Goal: Task Accomplishment & Management: Complete application form

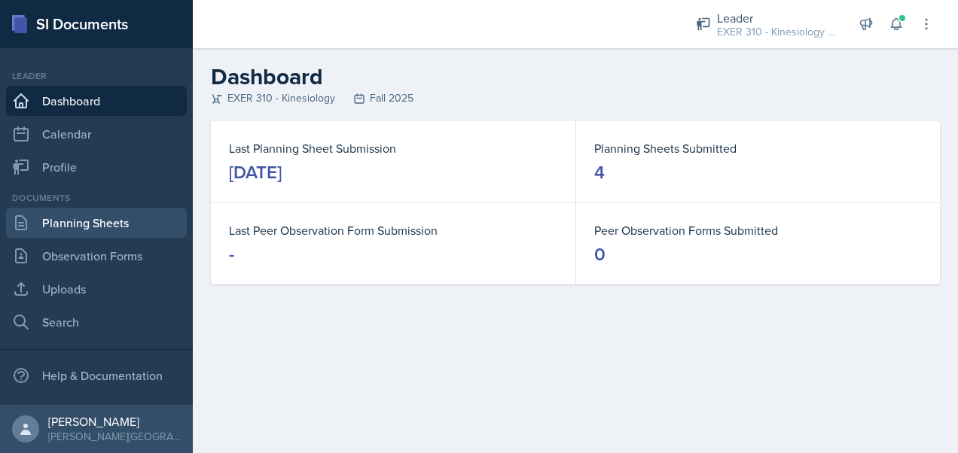
click at [120, 221] on link "Planning Sheets" at bounding box center [96, 223] width 181 height 30
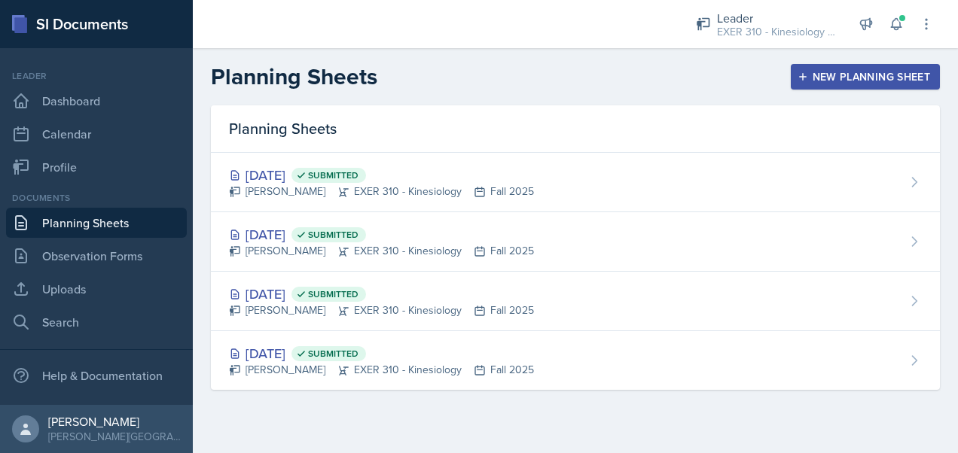
click at [860, 87] on button "New Planning Sheet" at bounding box center [865, 77] width 149 height 26
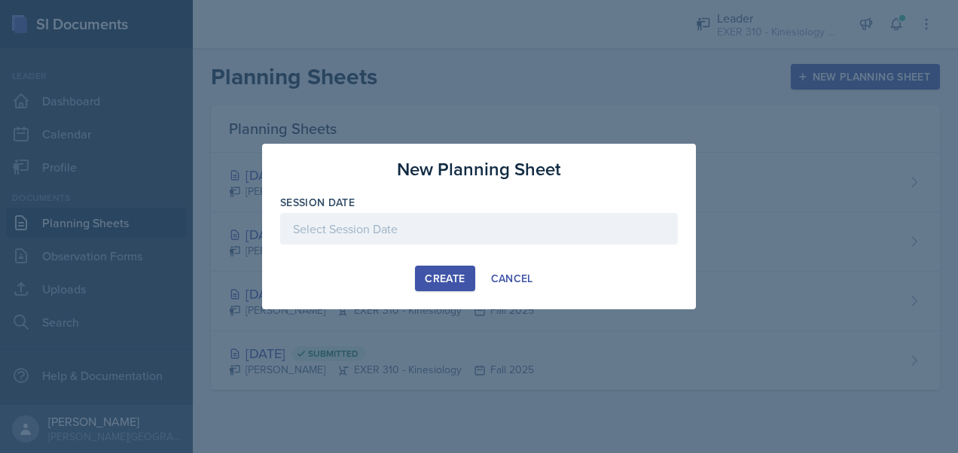
click at [474, 233] on div at bounding box center [479, 229] width 398 height 32
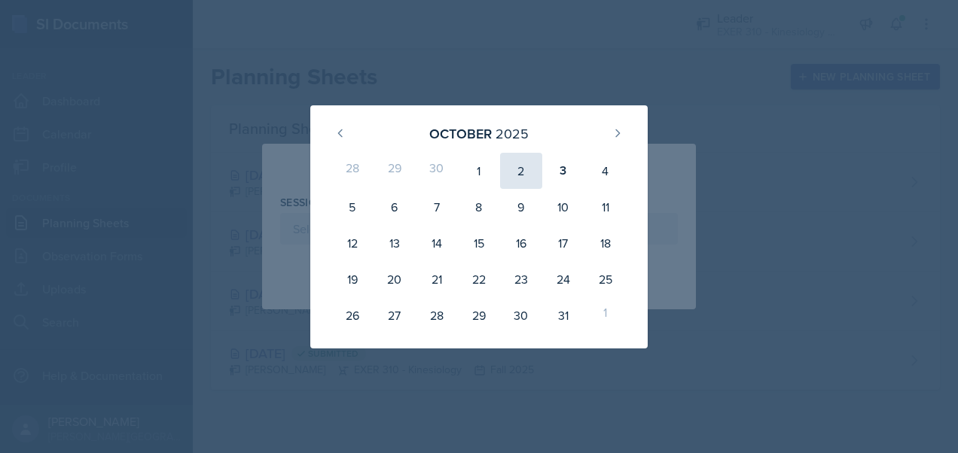
click at [515, 173] on div "2" at bounding box center [521, 171] width 42 height 36
type input "[DATE]"
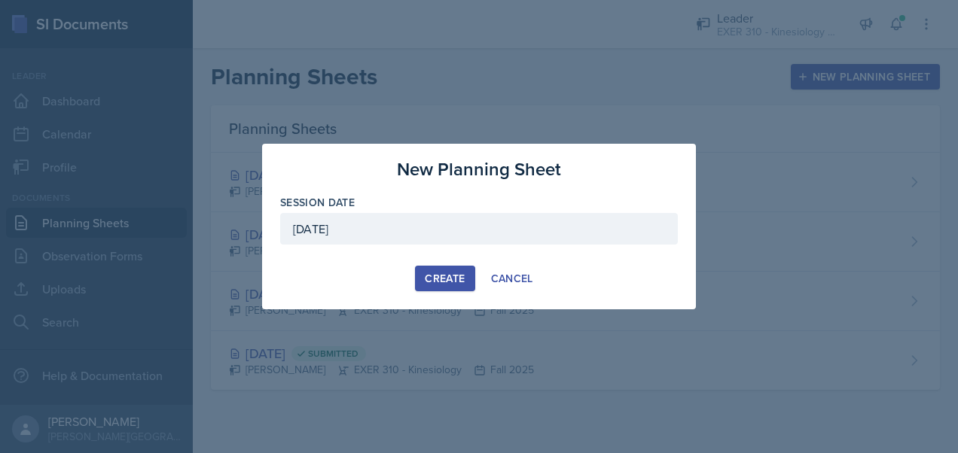
click at [445, 282] on div "Create" at bounding box center [445, 279] width 40 height 12
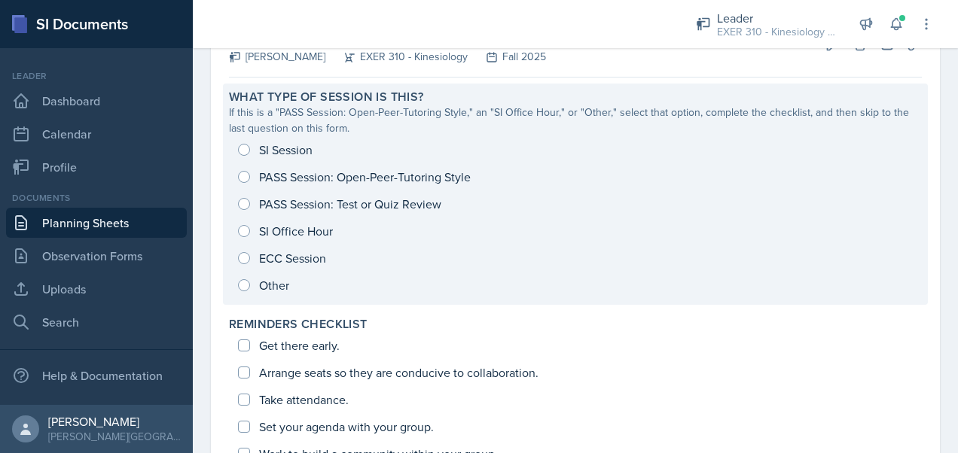
scroll to position [114, 0]
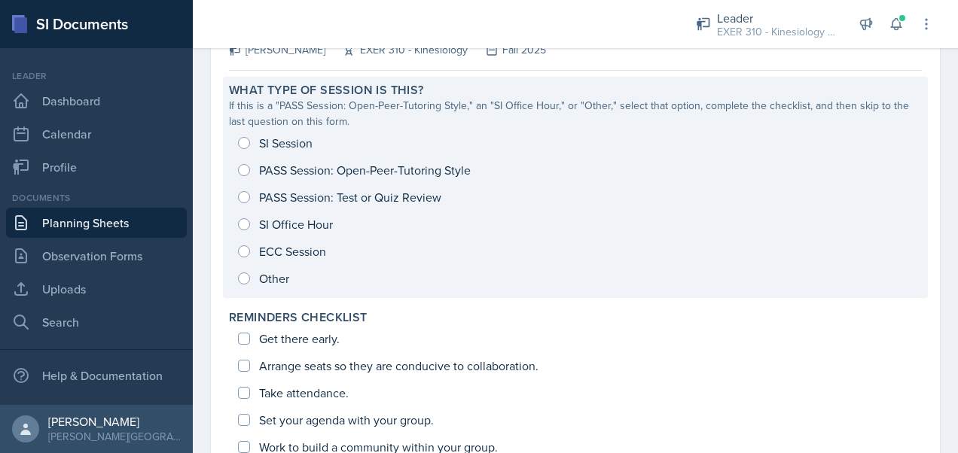
click at [245, 140] on div "SI Session PASS Session: Open-Peer-Tutoring Style PASS Session: Test or Quiz Re…" at bounding box center [575, 211] width 693 height 163
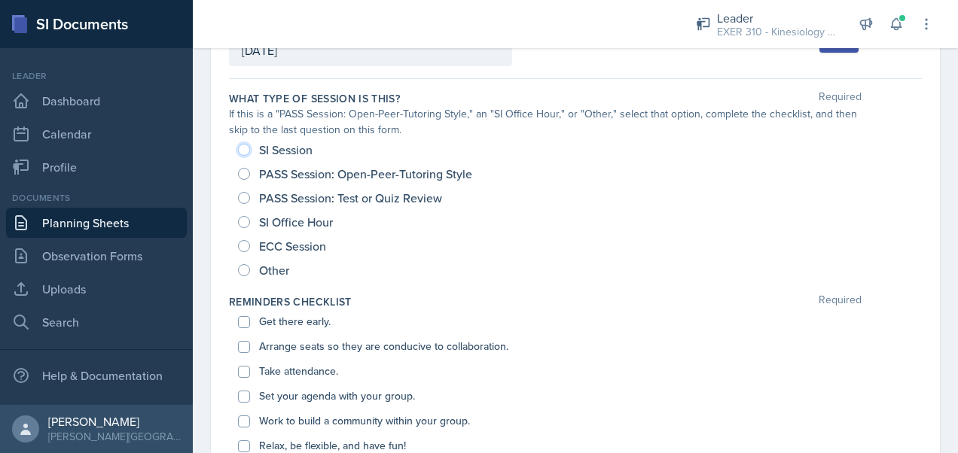
click at [245, 148] on input "SI Session" at bounding box center [244, 150] width 12 height 12
radio input "true"
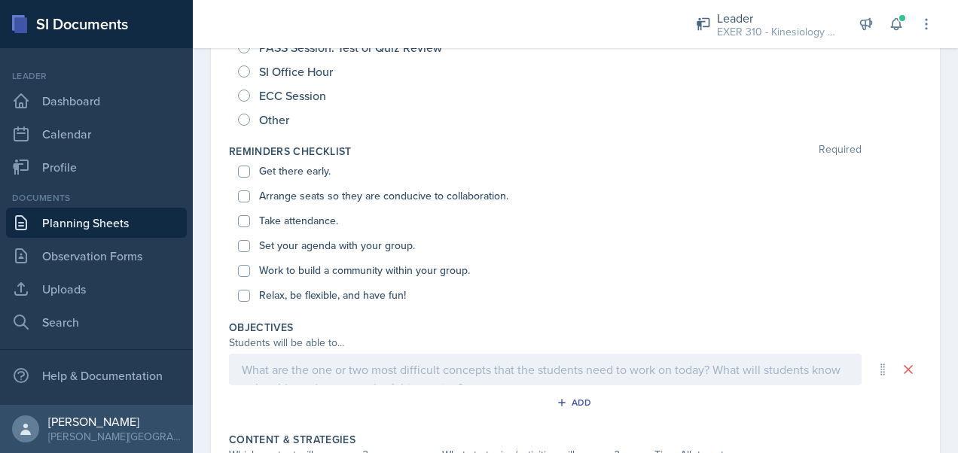
scroll to position [271, 0]
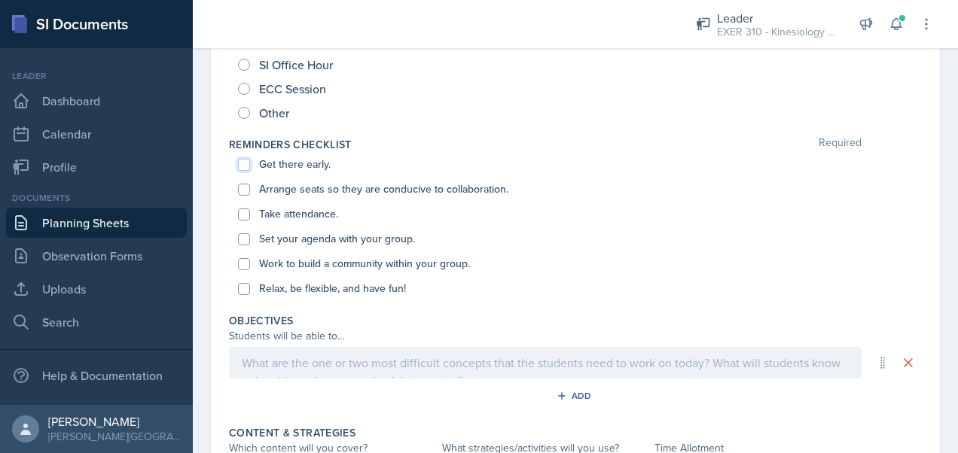
click at [244, 167] on input "Get there early." at bounding box center [244, 165] width 12 height 12
checkbox input "true"
click at [242, 196] on div "Arrange seats so they are conducive to collaboration." at bounding box center [575, 189] width 675 height 25
click at [242, 191] on input "Arrange seats so they are conducive to collaboration." at bounding box center [244, 190] width 12 height 12
checkbox input "true"
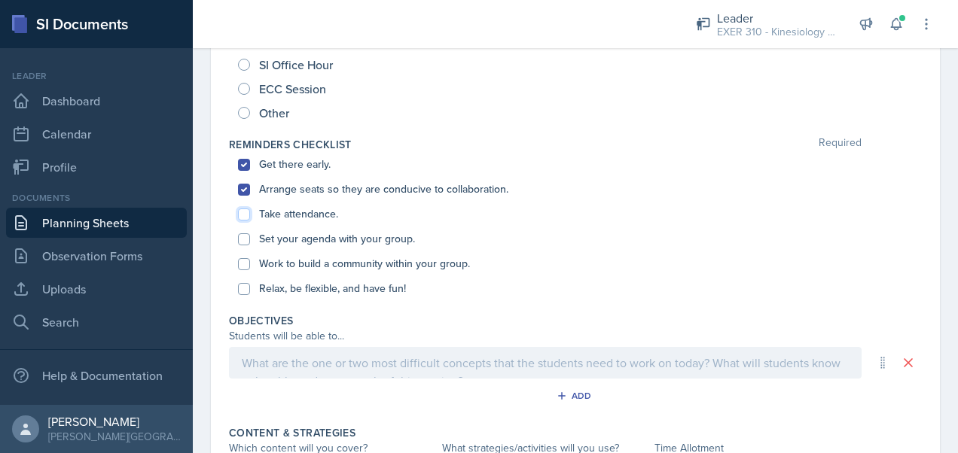
click at [243, 213] on input "Take attendance." at bounding box center [244, 215] width 12 height 12
checkbox input "true"
click at [242, 238] on input "Set your agenda with your group." at bounding box center [244, 239] width 12 height 12
checkbox input "true"
click at [245, 262] on input "Work to build a community within your group." at bounding box center [244, 264] width 12 height 12
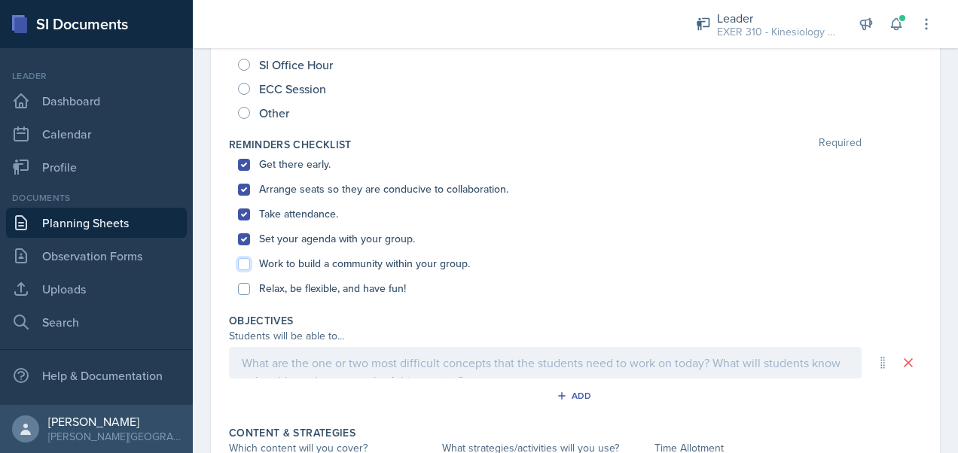
checkbox input "true"
click at [243, 284] on input "Relax, be flexible, and have fun!" at bounding box center [244, 289] width 12 height 12
checkbox input "true"
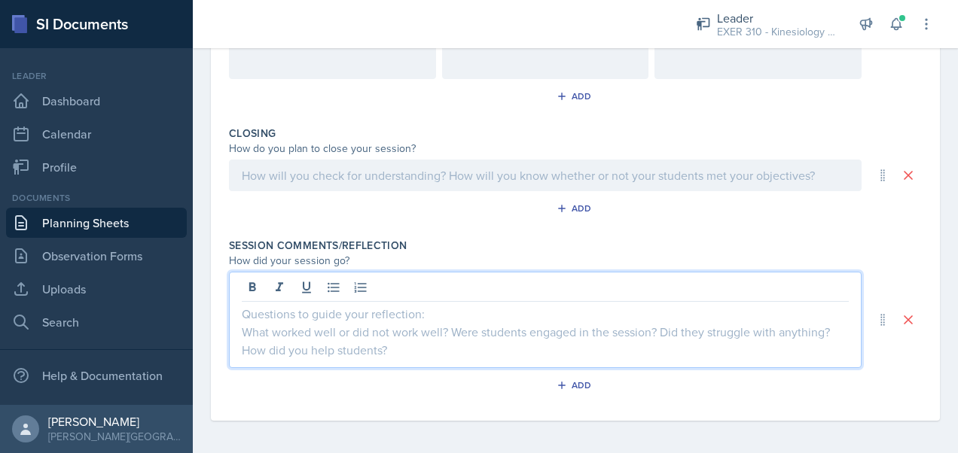
click at [310, 291] on div at bounding box center [545, 320] width 633 height 96
click at [275, 280] on icon at bounding box center [279, 287] width 15 height 15
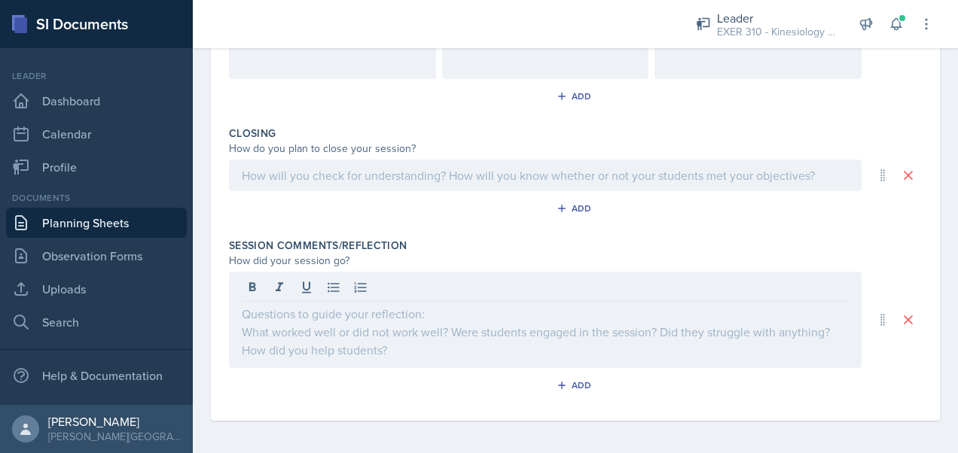
click at [297, 320] on div at bounding box center [545, 320] width 633 height 96
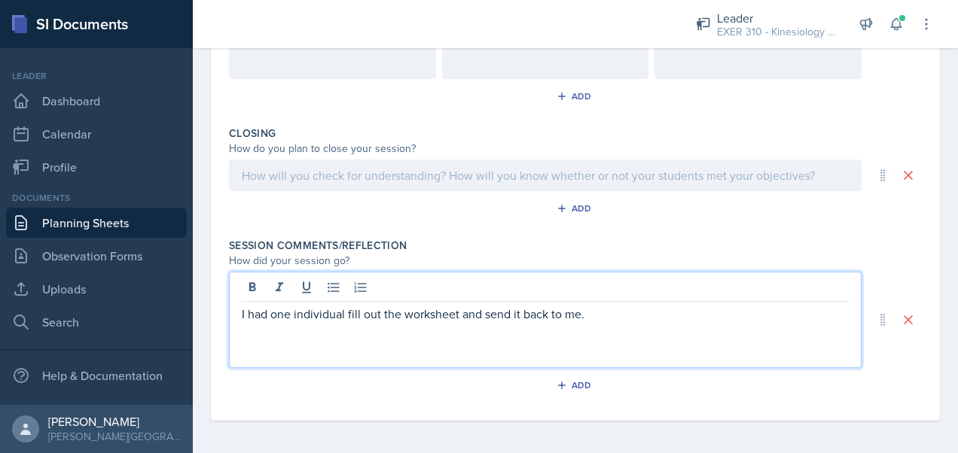
click at [460, 261] on div "How did your session go?" at bounding box center [545, 261] width 633 height 16
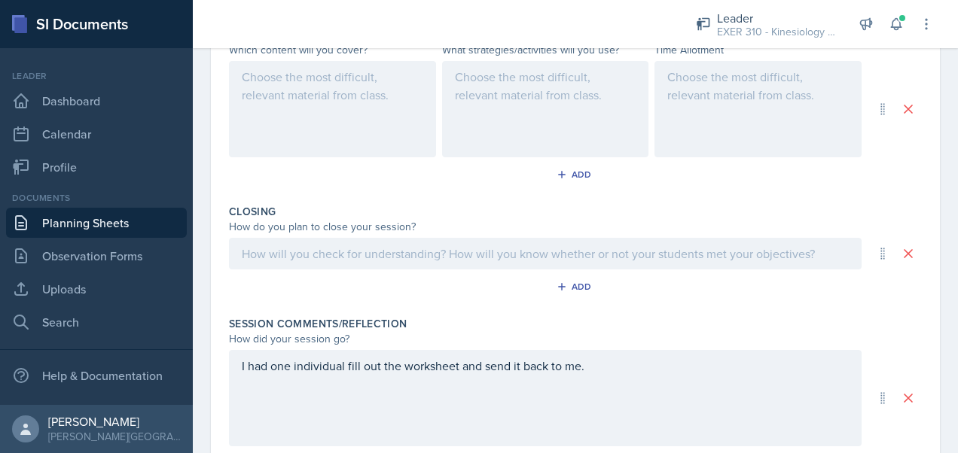
scroll to position [696, 0]
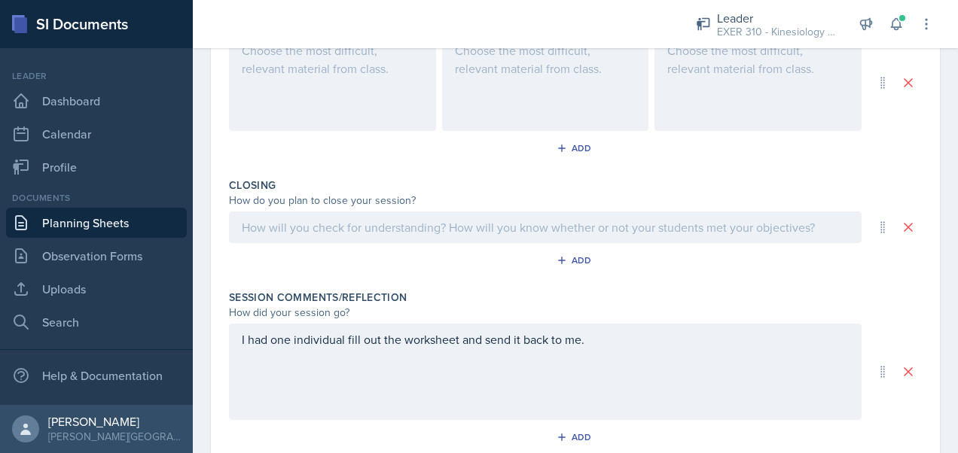
click at [335, 236] on p at bounding box center [545, 227] width 607 height 18
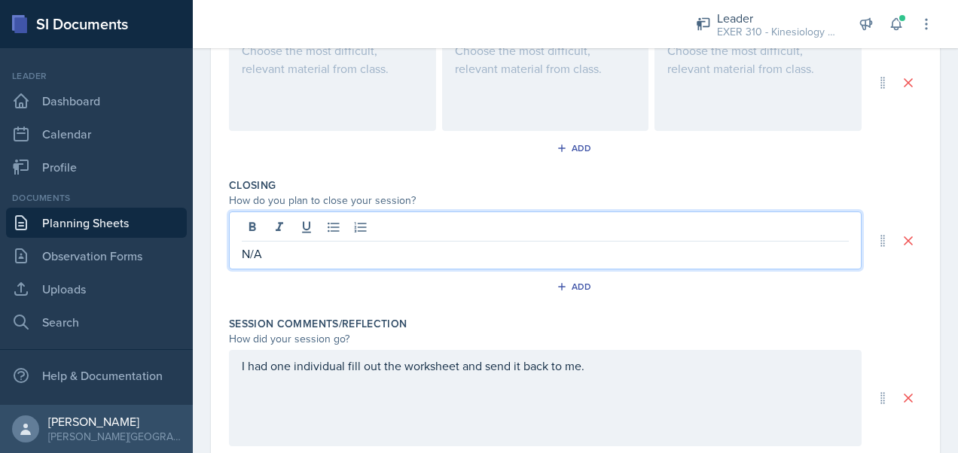
click at [464, 149] on div "Add" at bounding box center [575, 151] width 693 height 29
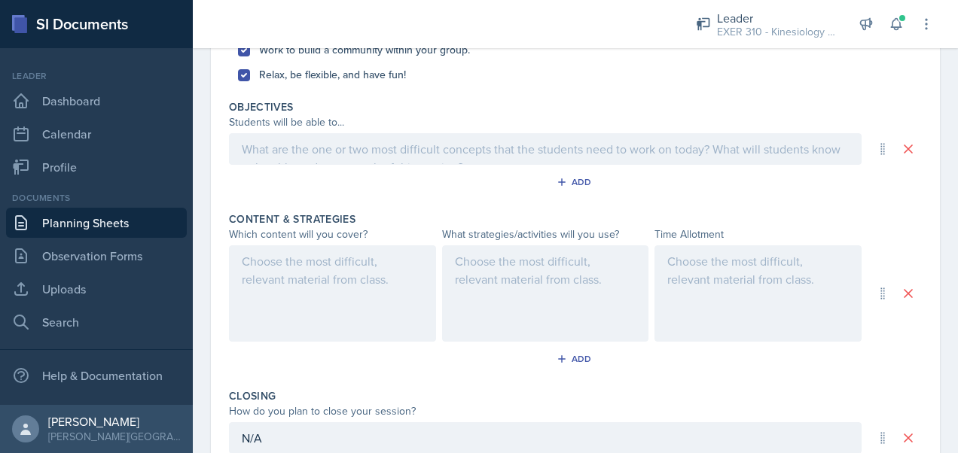
scroll to position [477, 0]
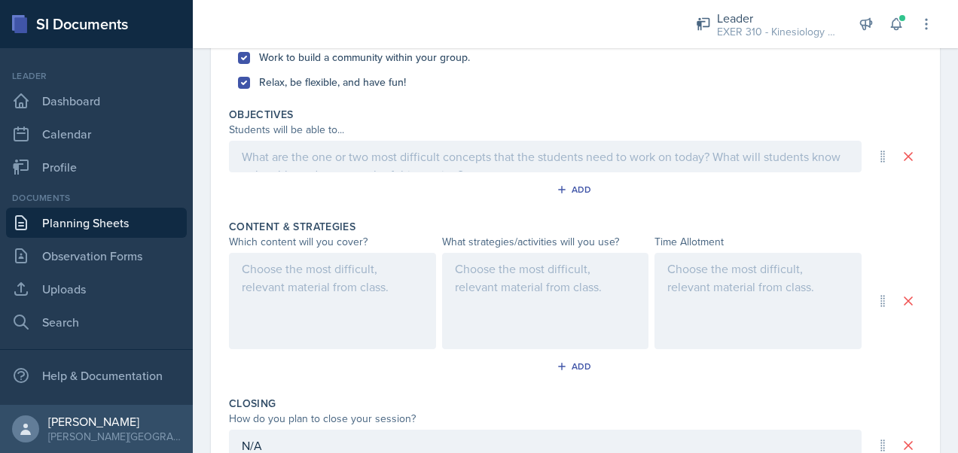
click at [717, 293] on div at bounding box center [757, 301] width 207 height 96
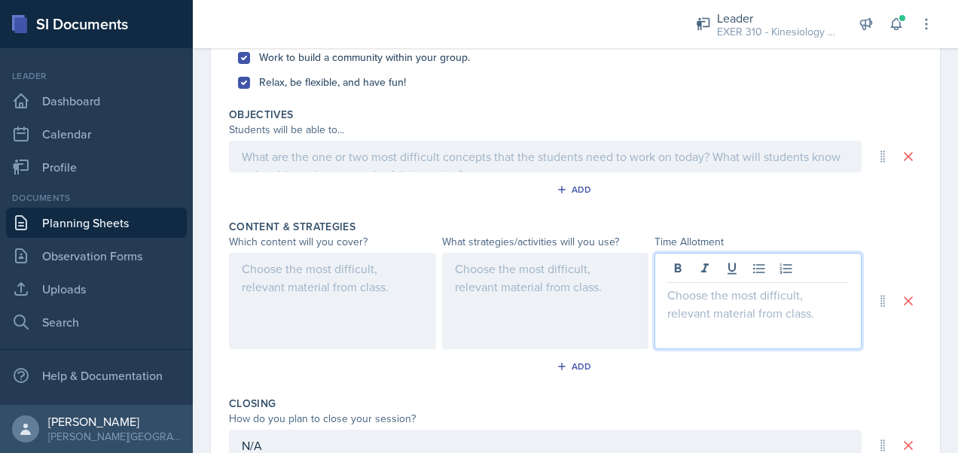
scroll to position [503, 0]
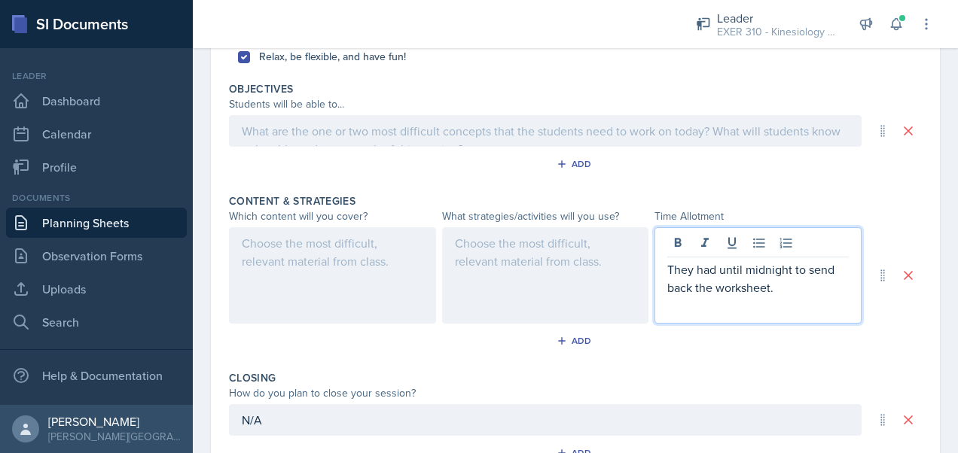
click at [499, 251] on div at bounding box center [545, 275] width 207 height 96
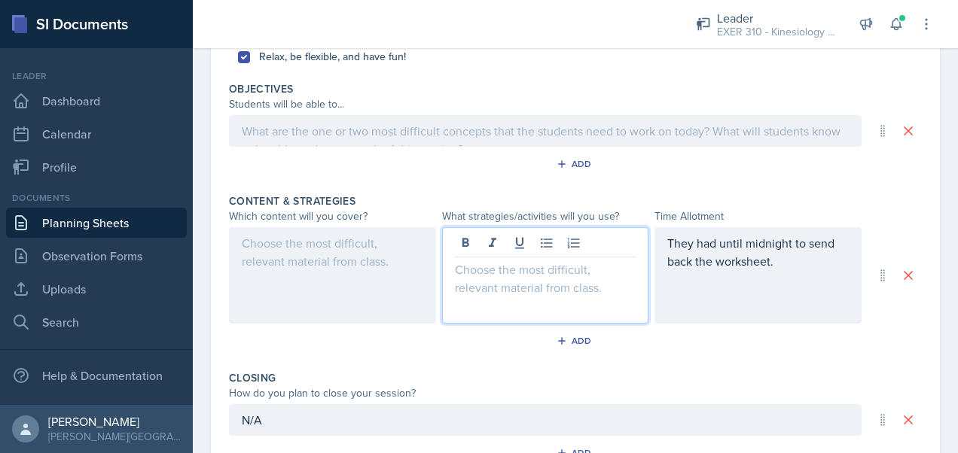
scroll to position [529, 0]
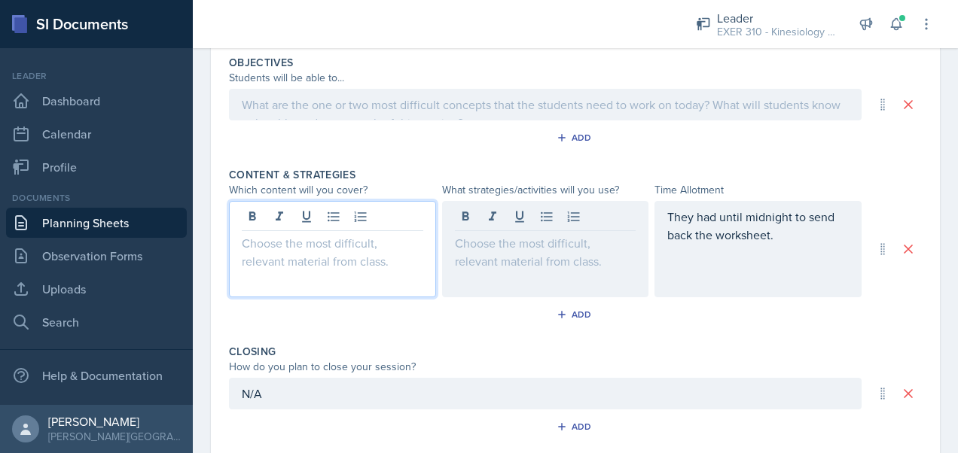
click at [322, 223] on div at bounding box center [332, 249] width 207 height 96
click at [333, 212] on icon at bounding box center [333, 217] width 11 height 10
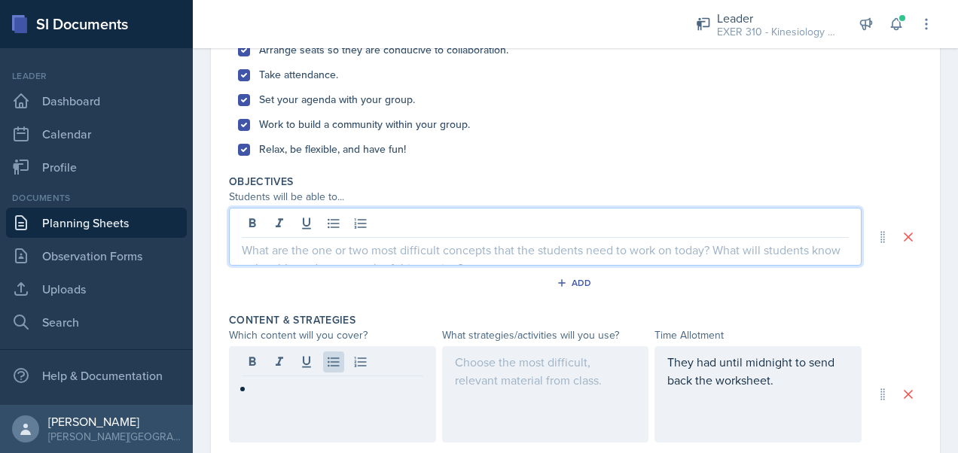
scroll to position [437, 0]
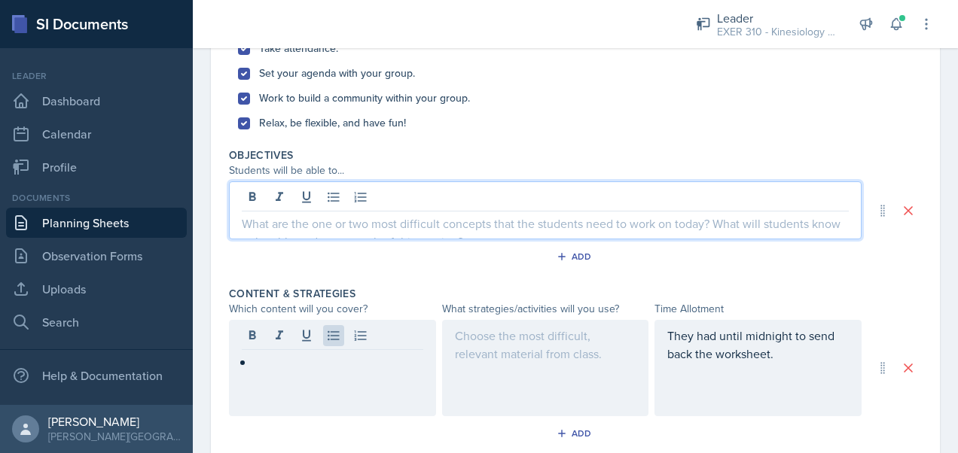
click at [448, 217] on p at bounding box center [545, 224] width 607 height 18
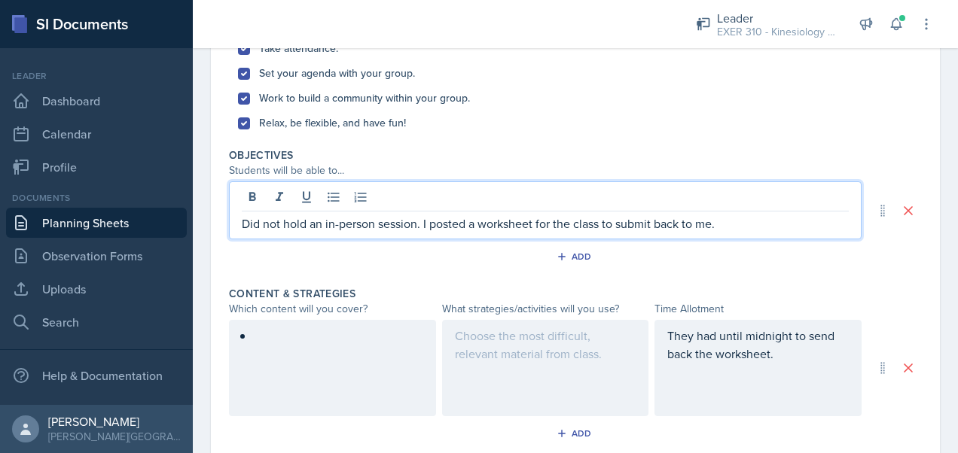
click at [746, 219] on p "Did not hold an in-person session. I posted a worksheet for the class to submit…" at bounding box center [545, 224] width 607 height 18
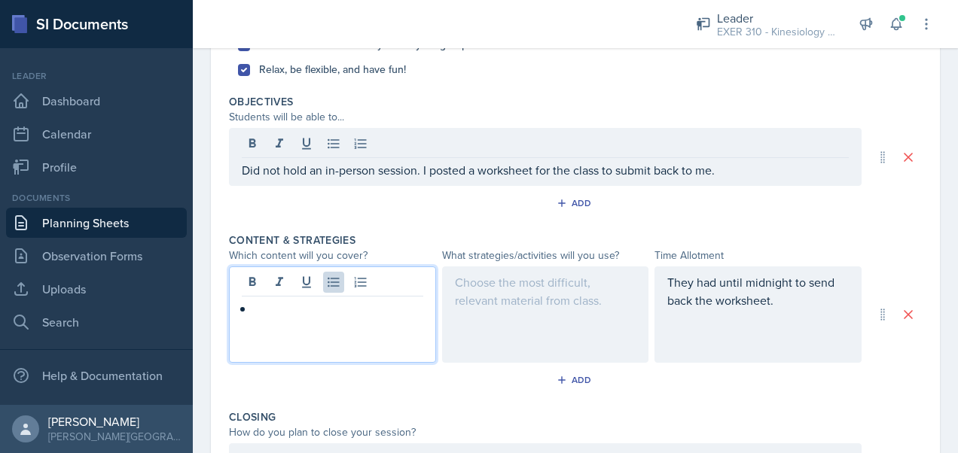
click at [357, 300] on p at bounding box center [338, 309] width 169 height 18
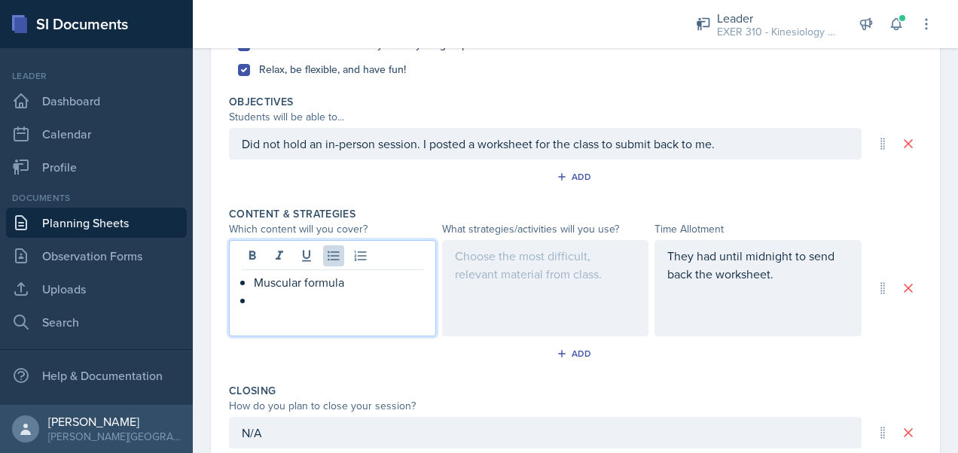
click at [285, 303] on p at bounding box center [338, 300] width 169 height 18
click at [479, 289] on div at bounding box center [545, 288] width 207 height 96
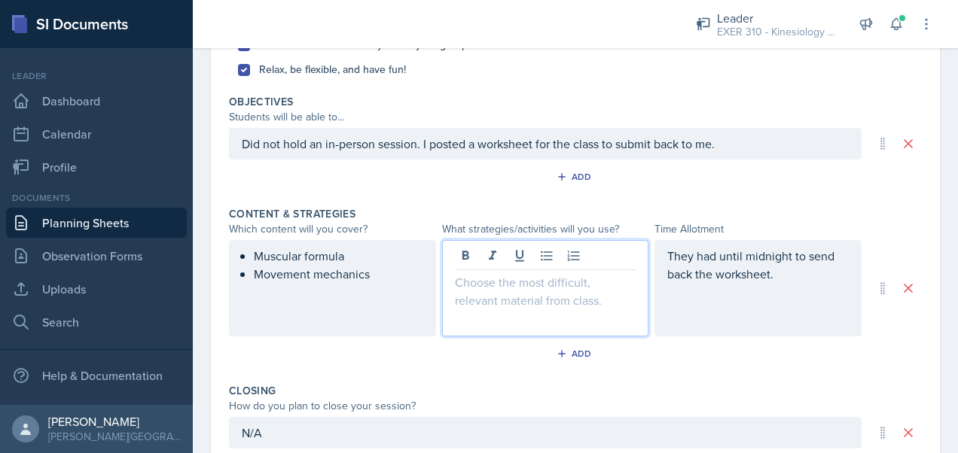
scroll to position [517, 0]
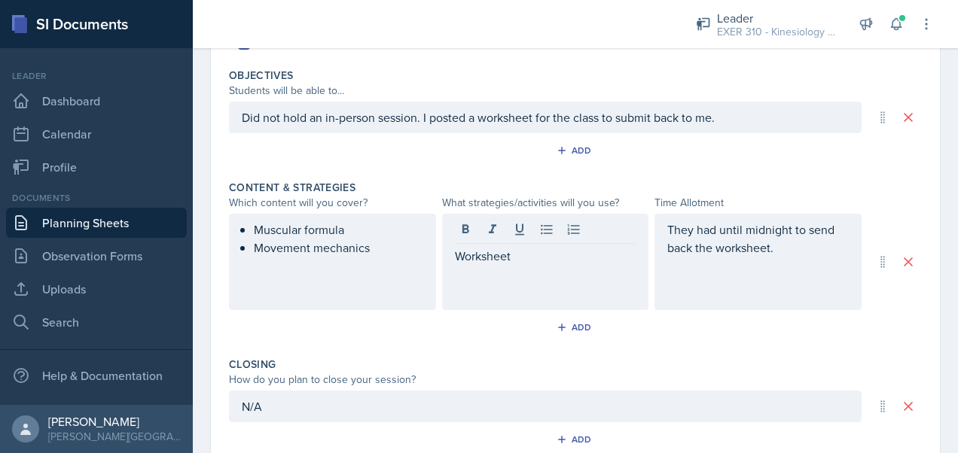
click at [465, 331] on div "Add" at bounding box center [575, 330] width 693 height 29
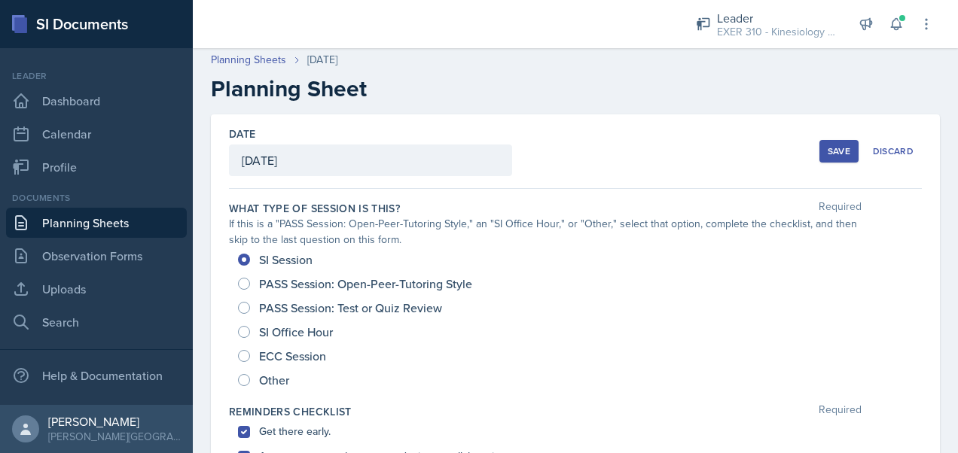
scroll to position [0, 0]
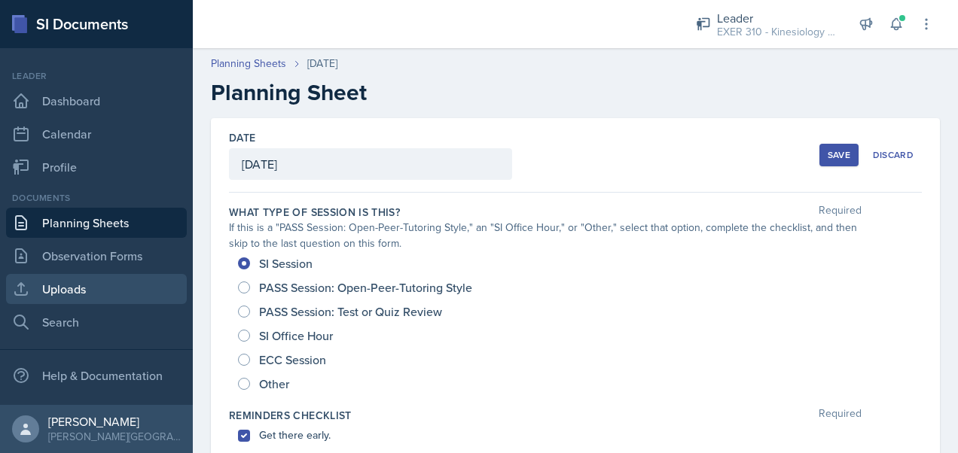
click at [102, 296] on link "Uploads" at bounding box center [96, 289] width 181 height 30
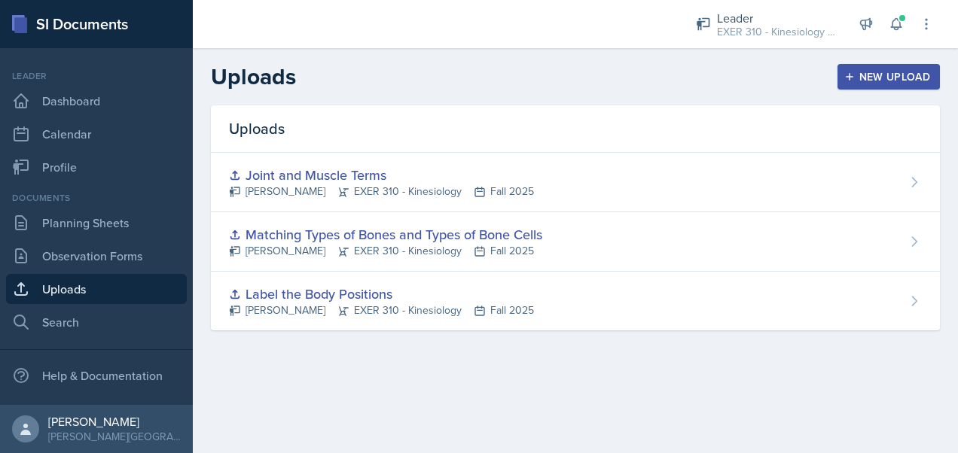
click at [887, 75] on div "New Upload" at bounding box center [889, 77] width 84 height 12
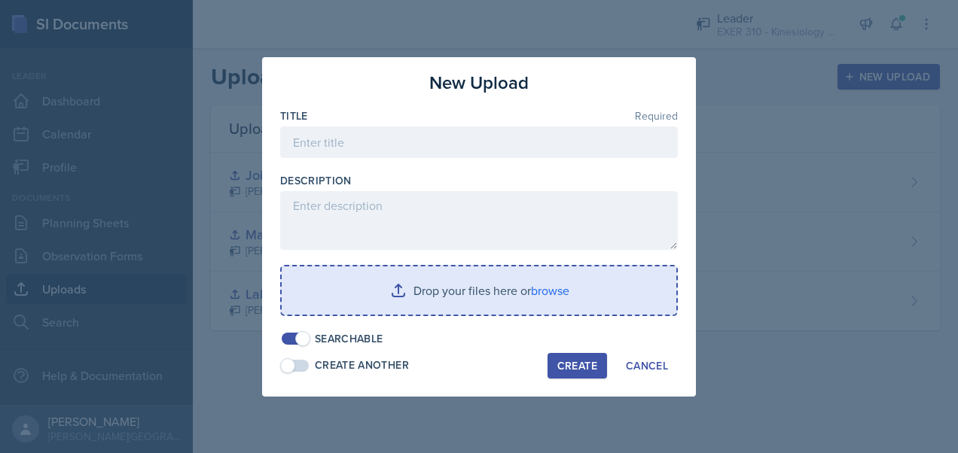
click at [435, 289] on input "file" at bounding box center [479, 291] width 395 height 48
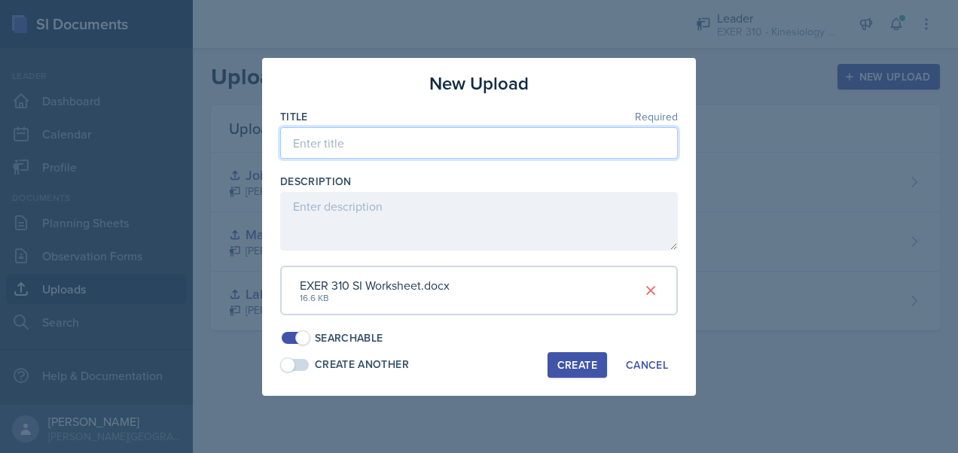
click at [355, 148] on input at bounding box center [479, 143] width 398 height 32
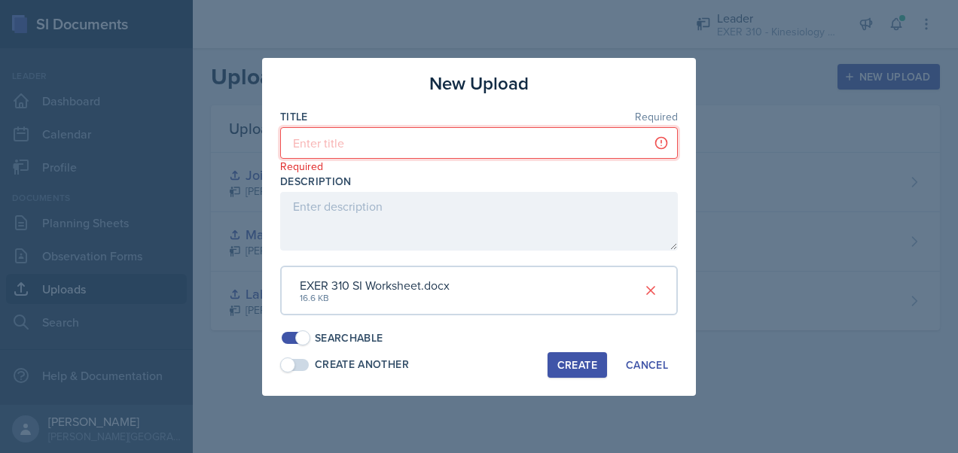
click at [377, 142] on input at bounding box center [479, 143] width 398 height 32
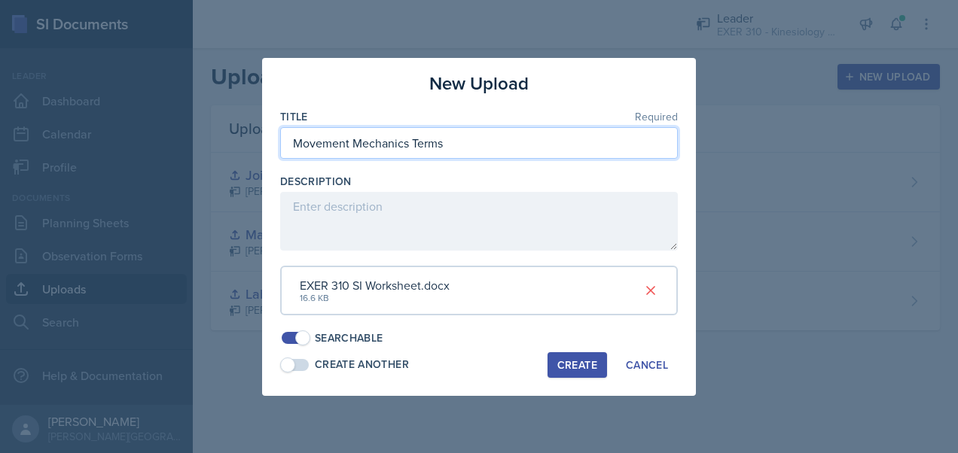
type input "Movement Mechanics Terms"
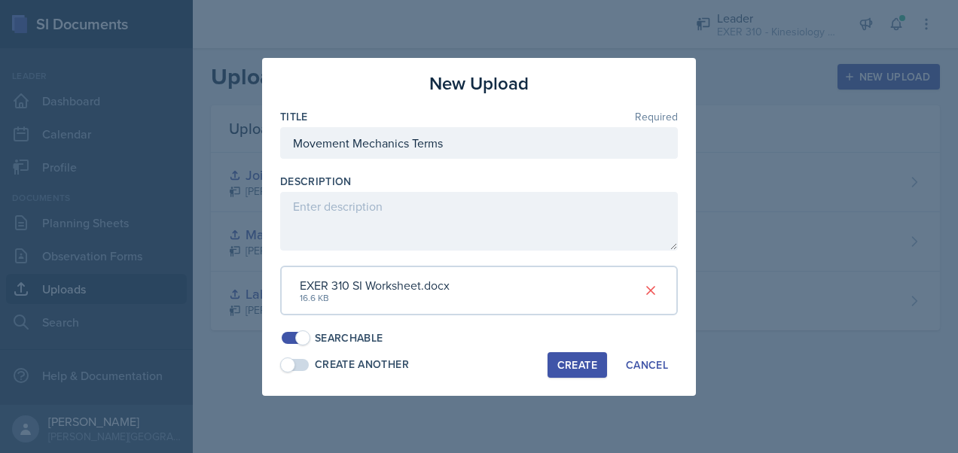
click at [580, 369] on div "Create" at bounding box center [577, 365] width 40 height 12
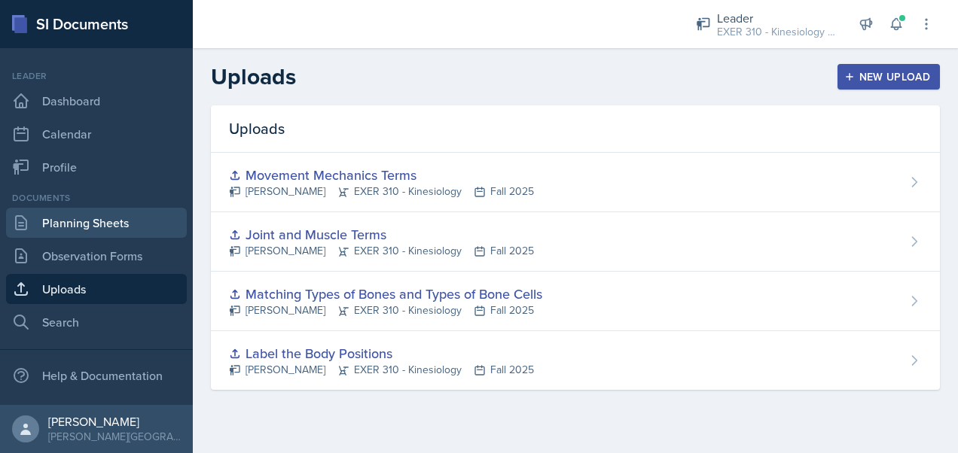
click at [71, 218] on link "Planning Sheets" at bounding box center [96, 223] width 181 height 30
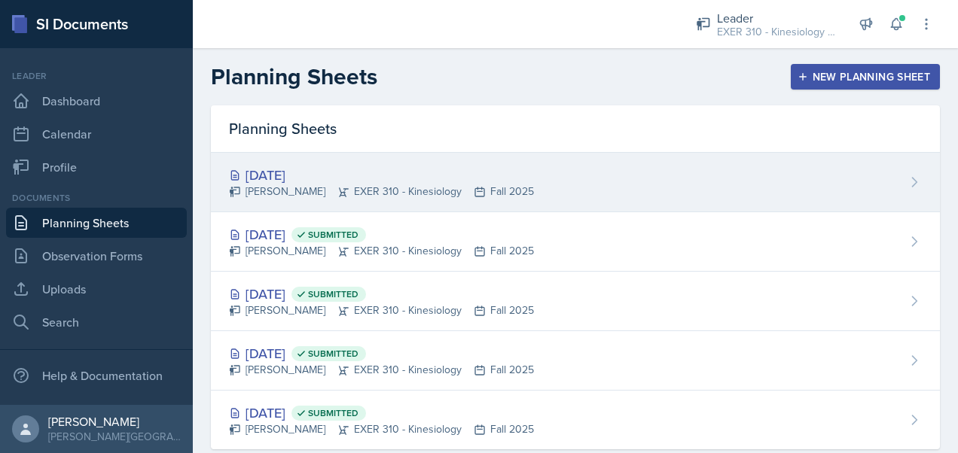
click at [422, 182] on div "[DATE]" at bounding box center [381, 175] width 305 height 20
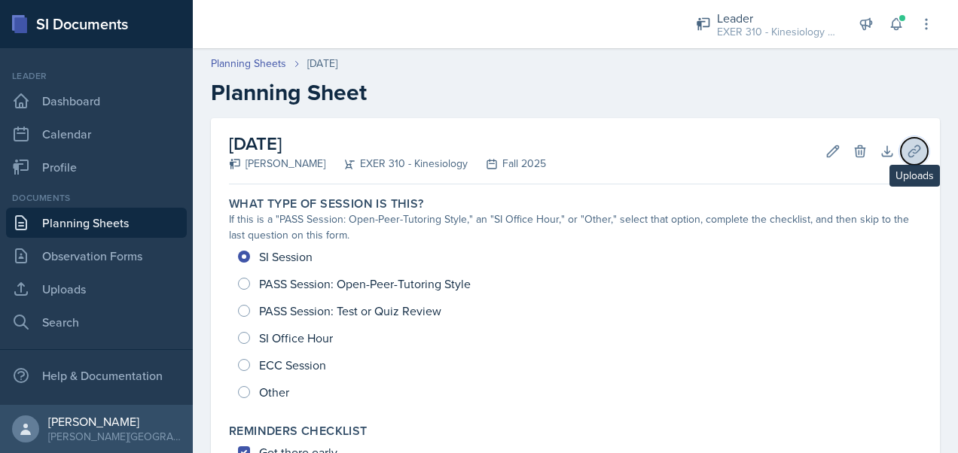
click at [907, 151] on icon at bounding box center [914, 151] width 15 height 15
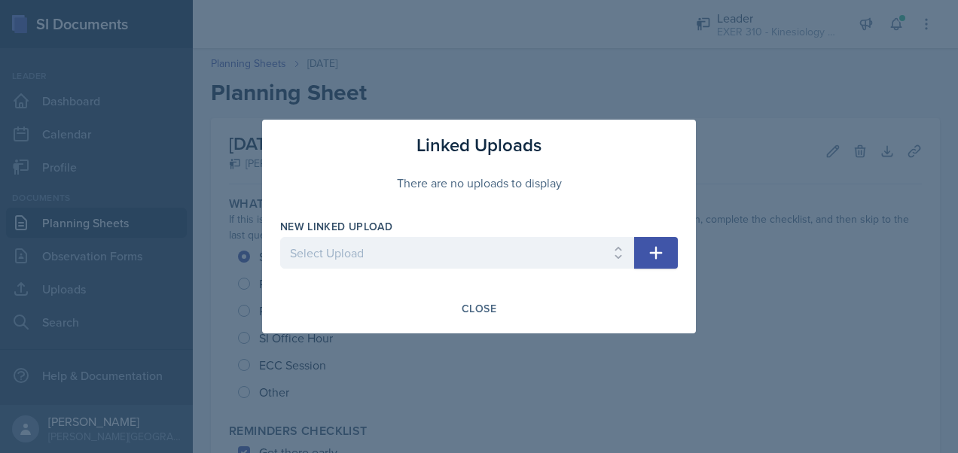
click at [660, 258] on icon "button" at bounding box center [656, 253] width 18 height 18
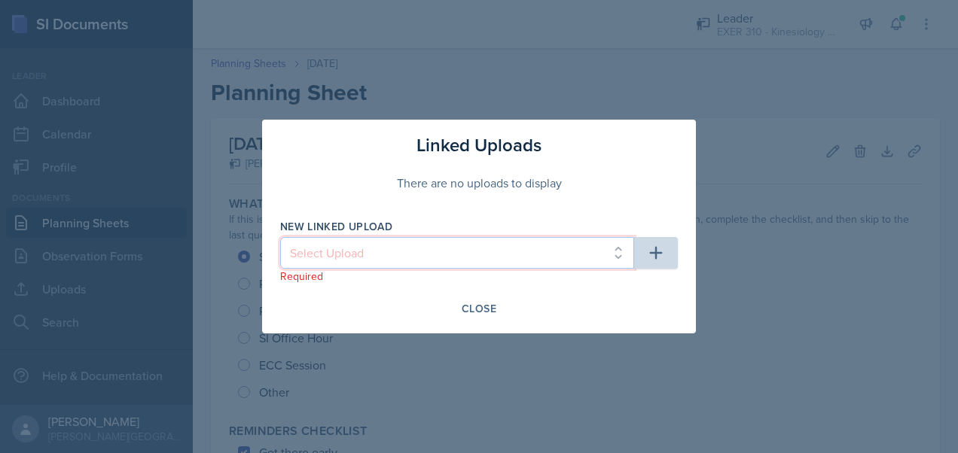
click at [533, 254] on select "Select Upload Label the Body Positions Matching Types of Bones and Types of Bon…" at bounding box center [457, 253] width 354 height 32
select select "557a04c5-cdcd-4154-8435-597d23797705"
click at [280, 237] on select "Select Upload Label the Body Positions Matching Types of Bones and Types of Bon…" at bounding box center [457, 253] width 354 height 32
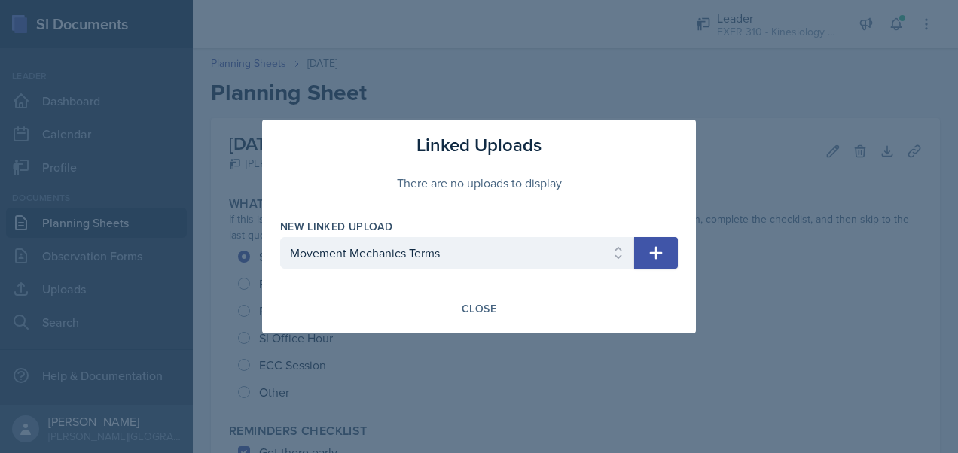
click at [651, 249] on icon "button" at bounding box center [656, 253] width 18 height 18
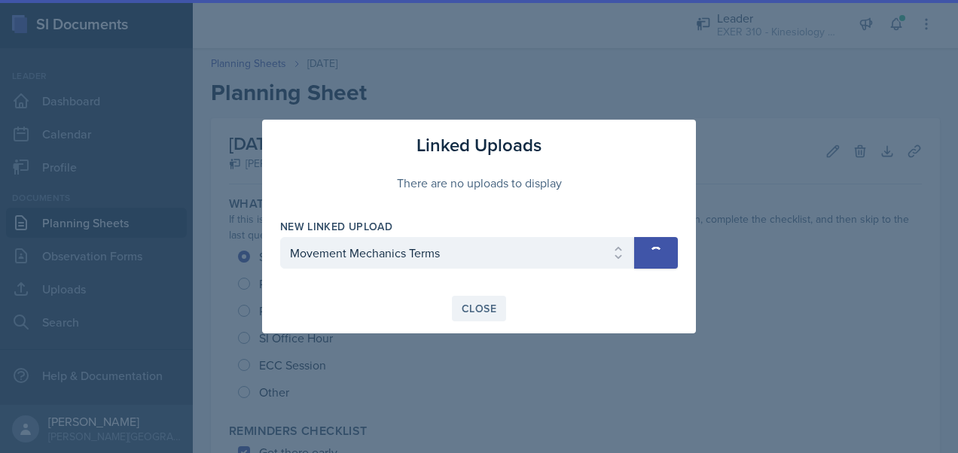
select select
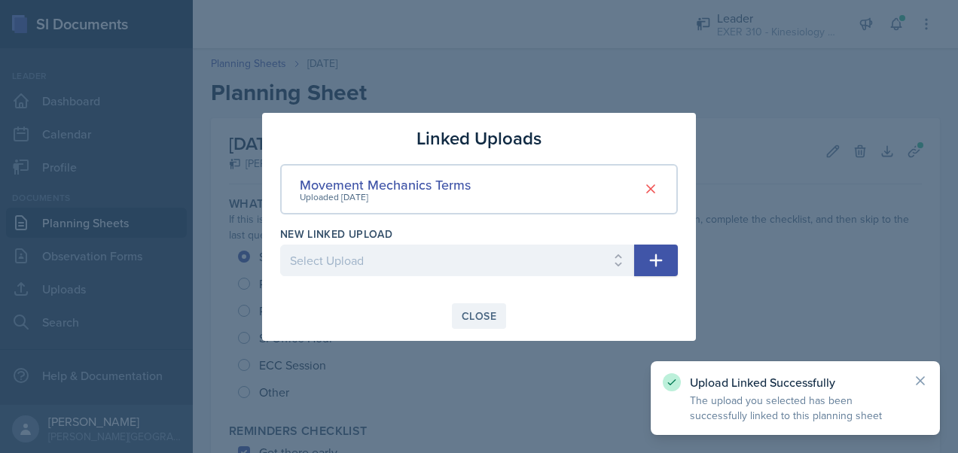
click at [480, 317] on div "Close" at bounding box center [479, 316] width 35 height 12
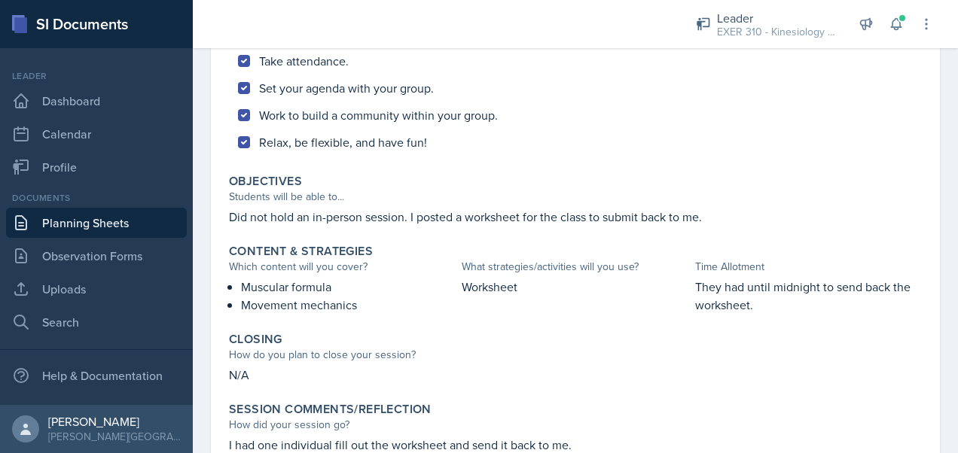
scroll to position [550, 0]
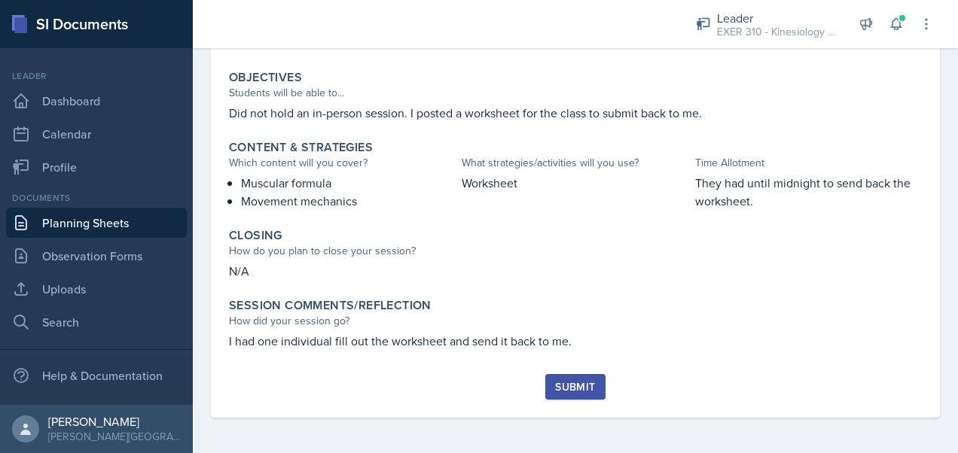
click at [558, 381] on div "Submit" at bounding box center [575, 387] width 40 height 12
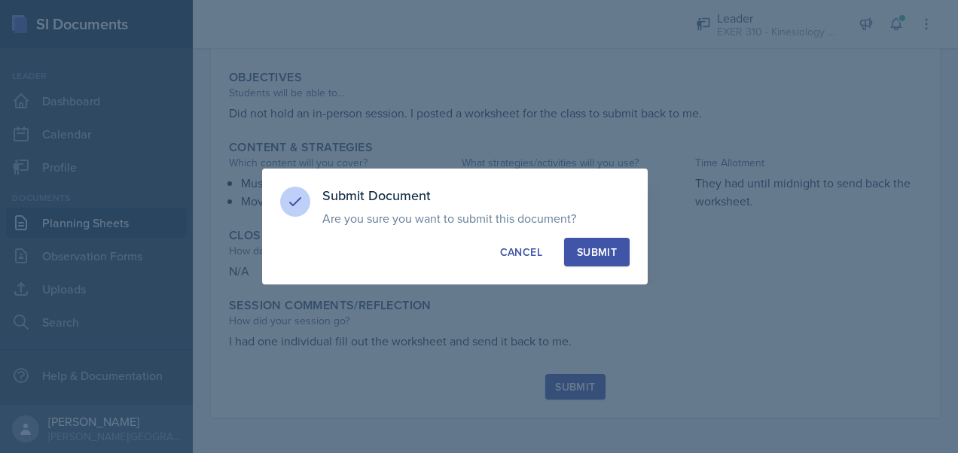
click at [605, 250] on div "Submit" at bounding box center [597, 252] width 40 height 15
radio input "true"
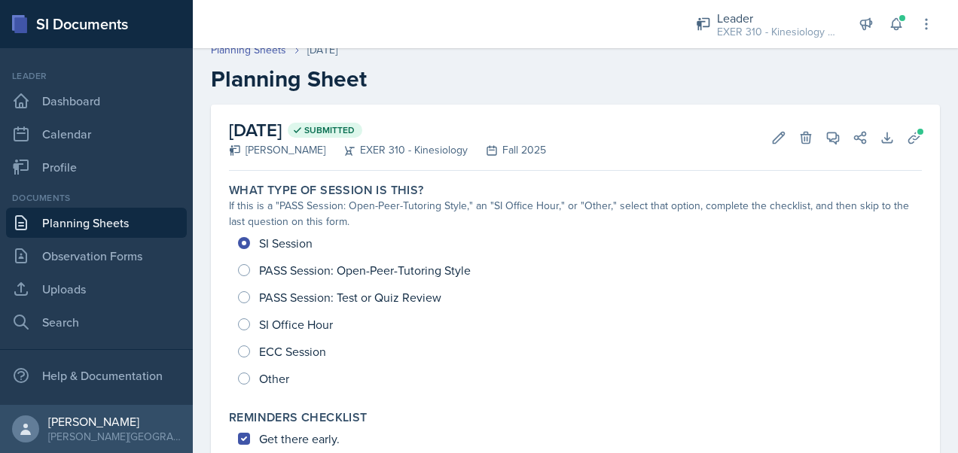
scroll to position [0, 0]
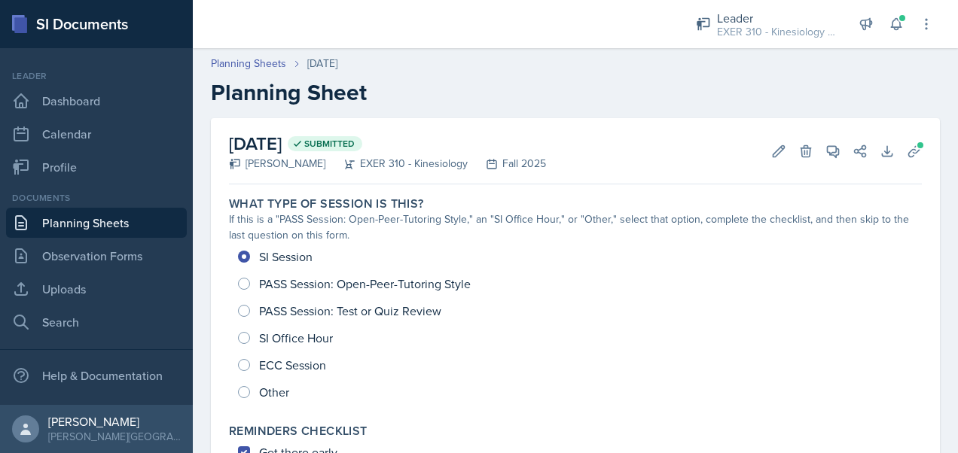
click at [688, 334] on div "SI Session PASS Session: Open-Peer-Tutoring Style PASS Session: Test or Quiz Re…" at bounding box center [575, 324] width 693 height 163
click at [892, 26] on icon at bounding box center [896, 24] width 10 height 11
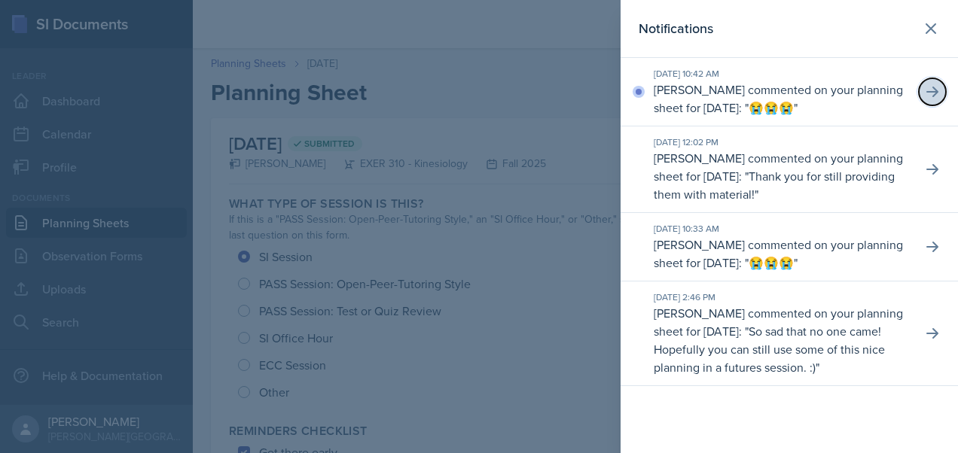
click at [941, 87] on button at bounding box center [932, 91] width 27 height 27
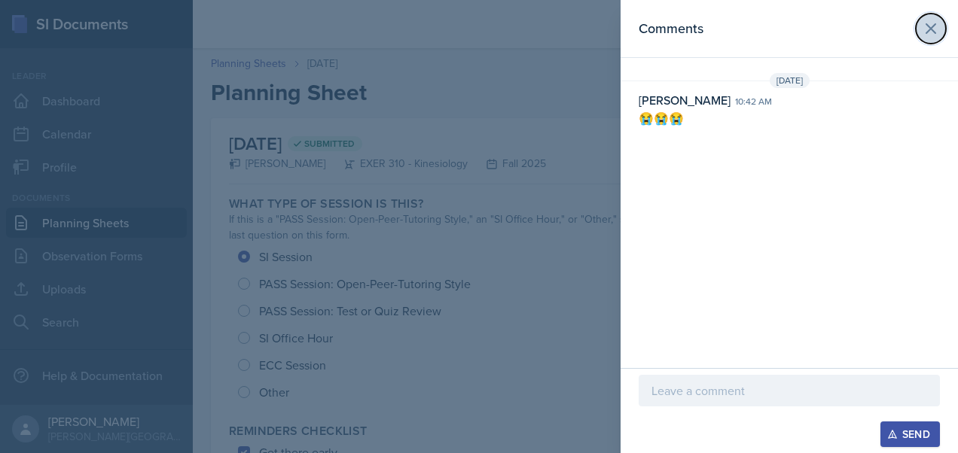
click at [934, 34] on icon at bounding box center [931, 29] width 18 height 18
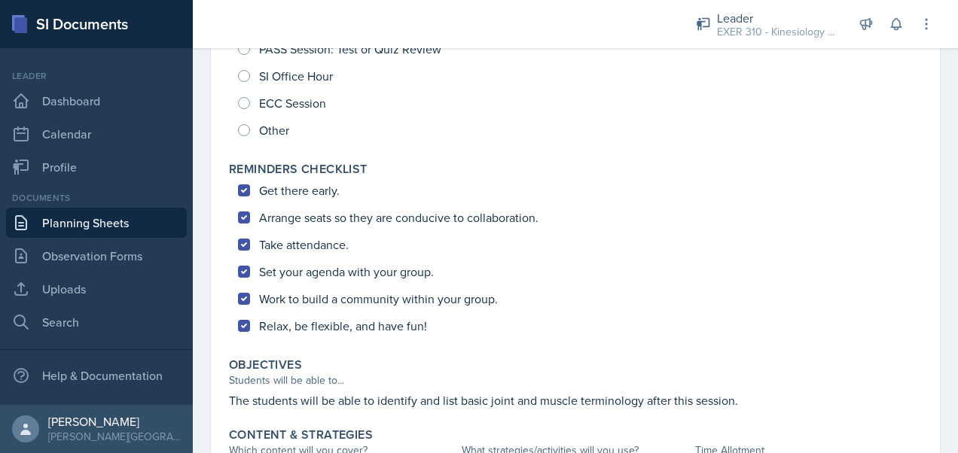
scroll to position [200, 0]
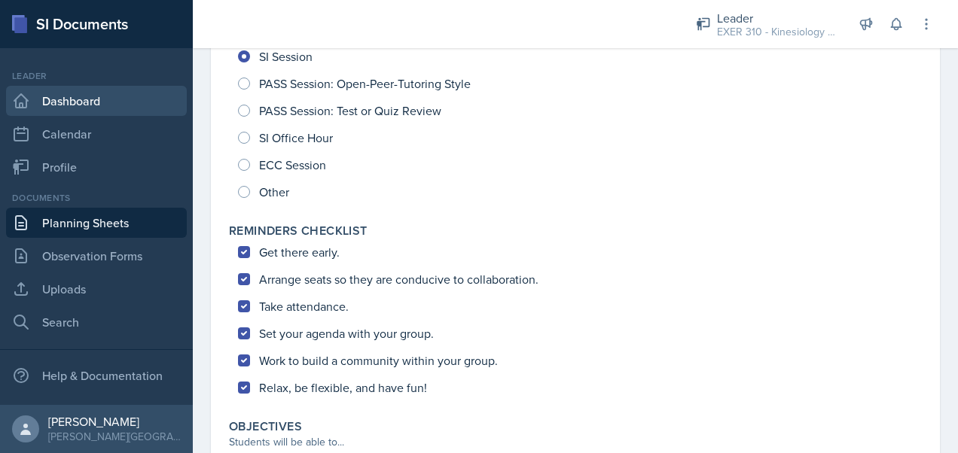
click at [123, 110] on link "Dashboard" at bounding box center [96, 101] width 181 height 30
